Goal: Check status

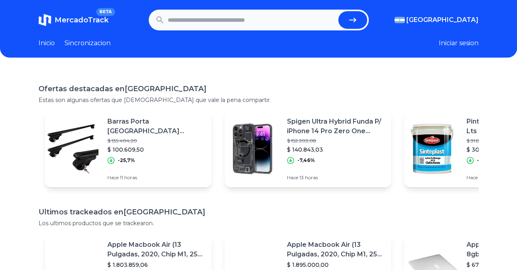
click at [301, 19] on input "text" at bounding box center [251, 20] width 167 height 18
paste input "**********"
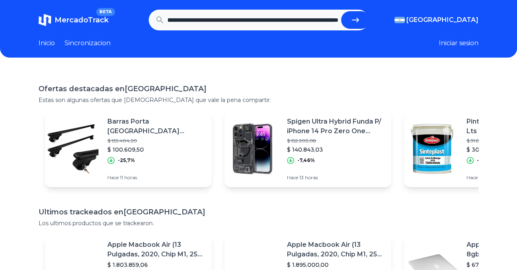
click at [359, 26] on button "submit" at bounding box center [355, 20] width 29 height 18
type input "**********"
